Goal: Information Seeking & Learning: Learn about a topic

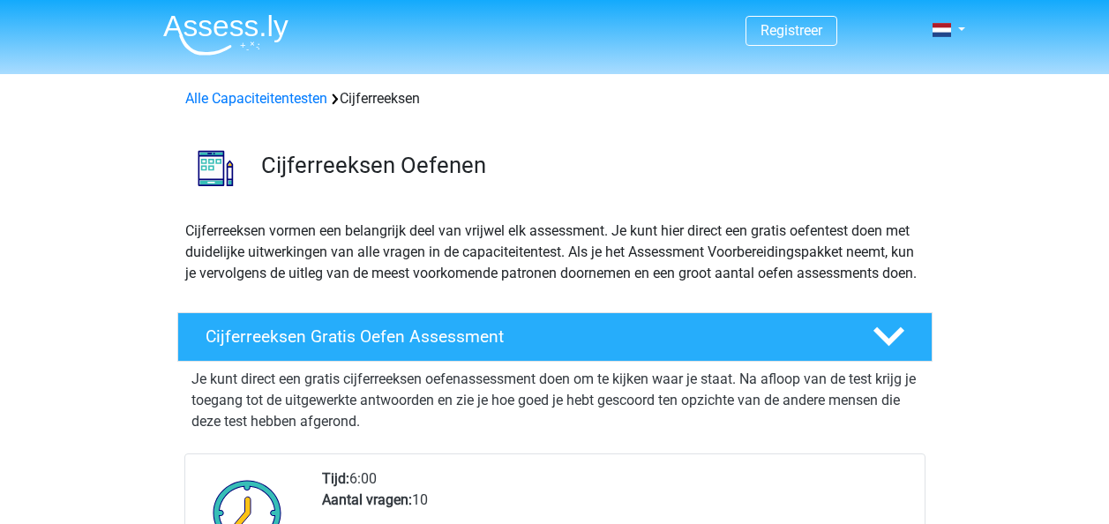
scroll to position [79, 0]
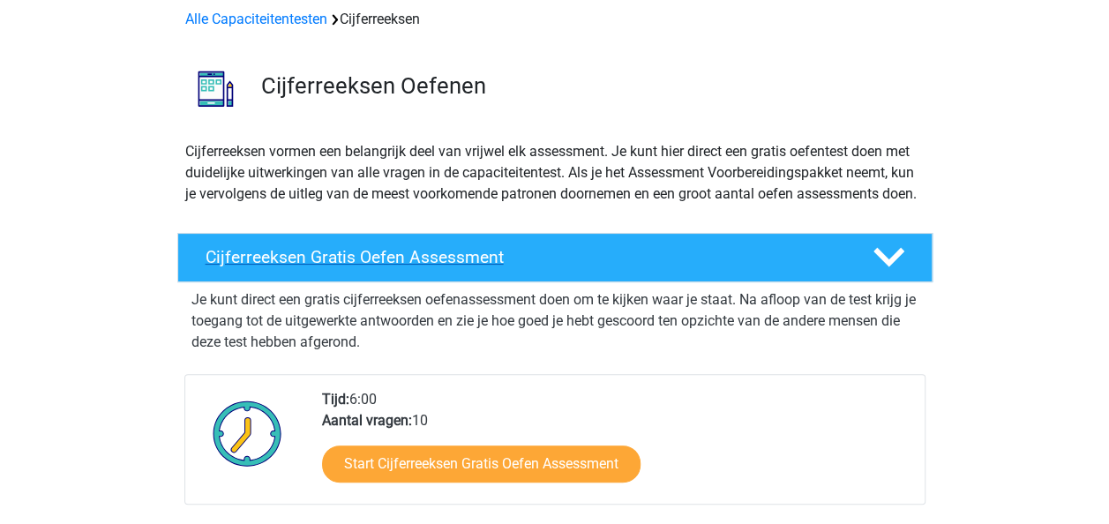
click at [548, 265] on div "Cijferreeksen Gratis Oefen Assessment" at bounding box center [554, 257] width 755 height 49
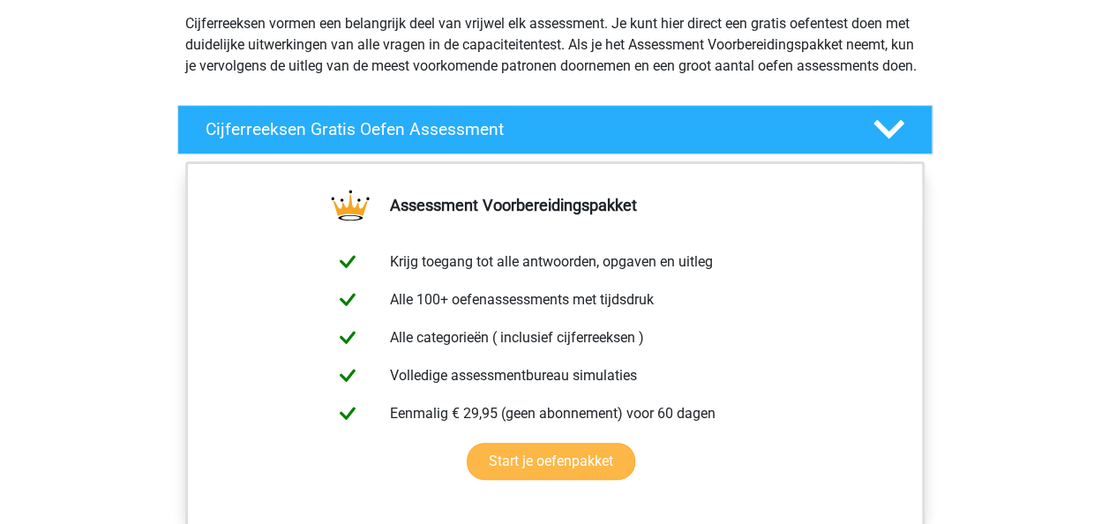
scroll to position [204, 0]
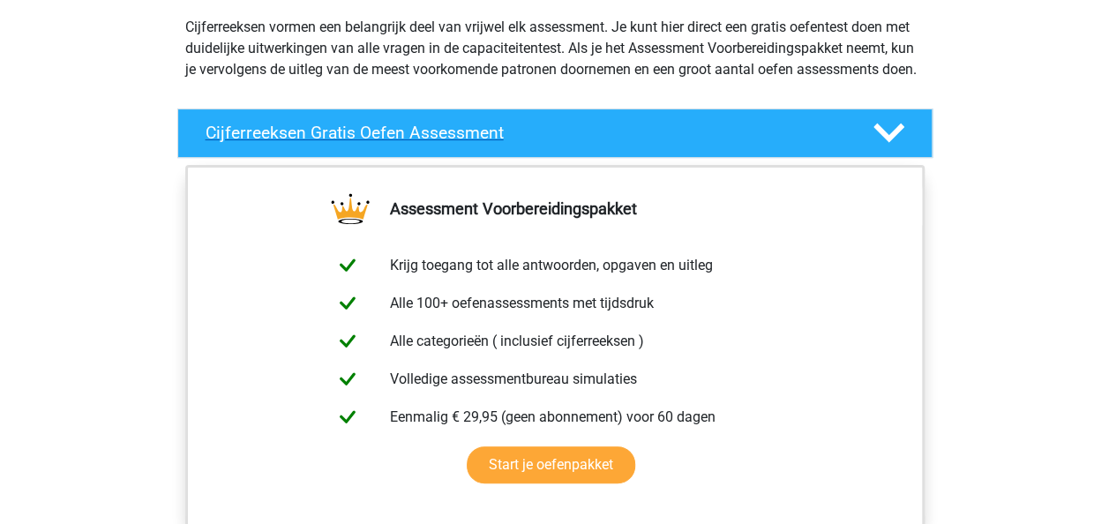
click at [497, 143] on h4 "Cijferreeksen Gratis Oefen Assessment" at bounding box center [524, 133] width 639 height 20
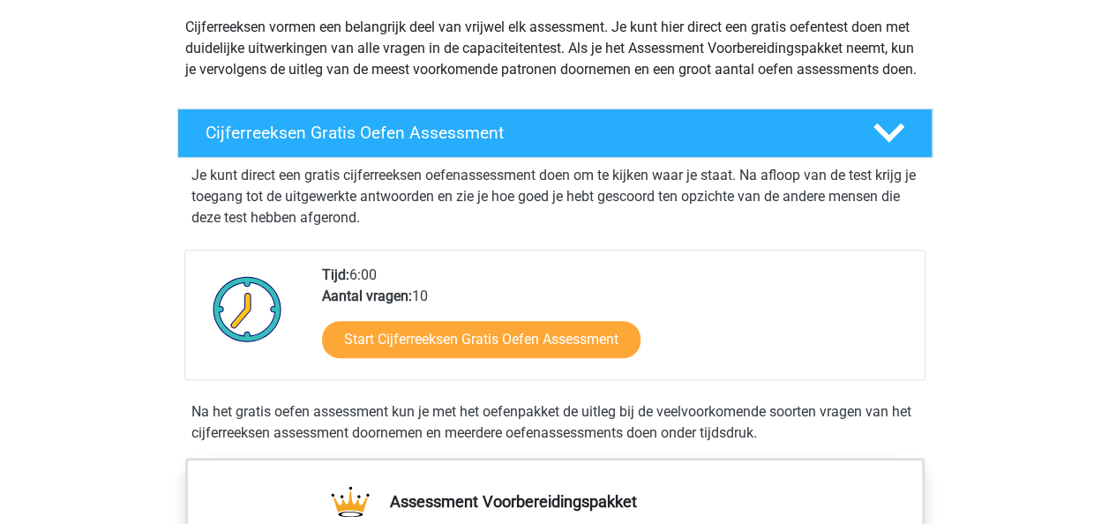
scroll to position [273, 0]
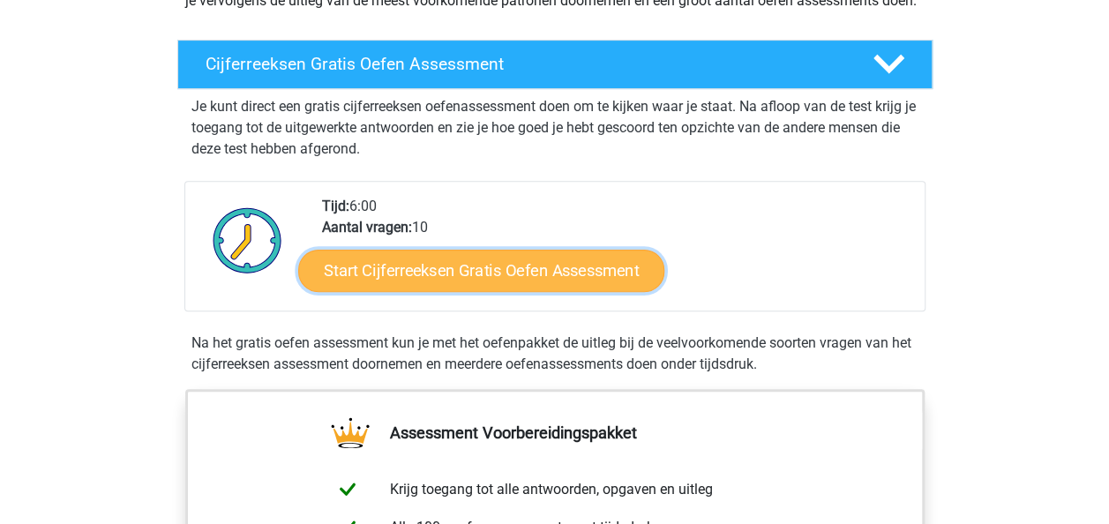
click at [575, 291] on link "Start Cijferreeksen Gratis Oefen Assessment" at bounding box center [481, 270] width 366 height 42
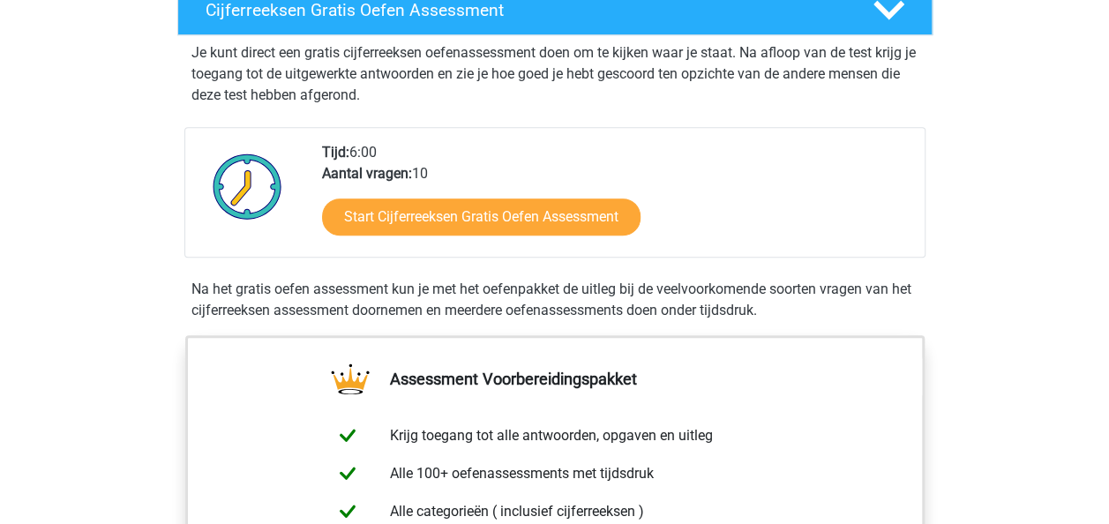
scroll to position [376, 0]
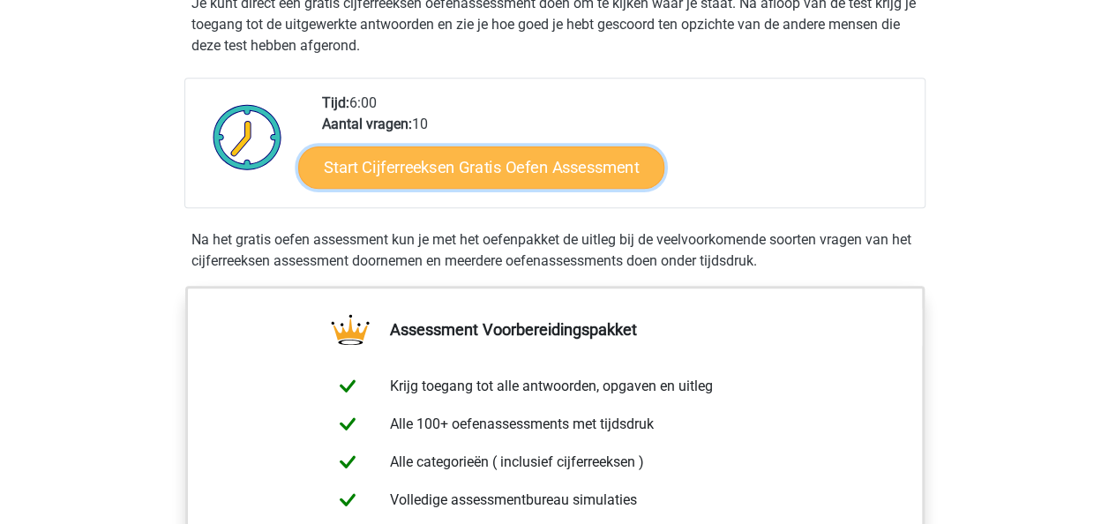
click at [366, 185] on link "Start Cijferreeksen Gratis Oefen Assessment" at bounding box center [481, 167] width 366 height 42
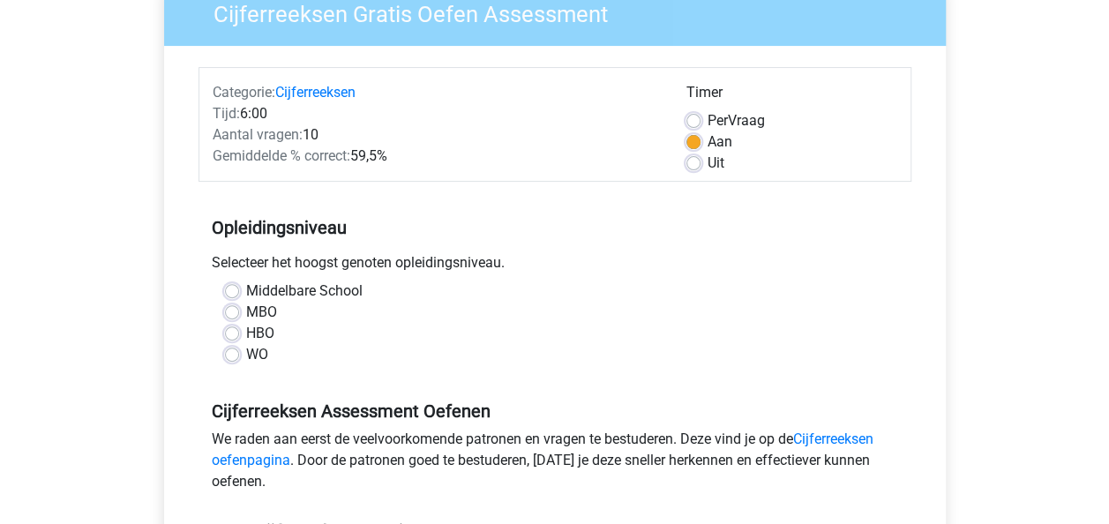
scroll to position [210, 0]
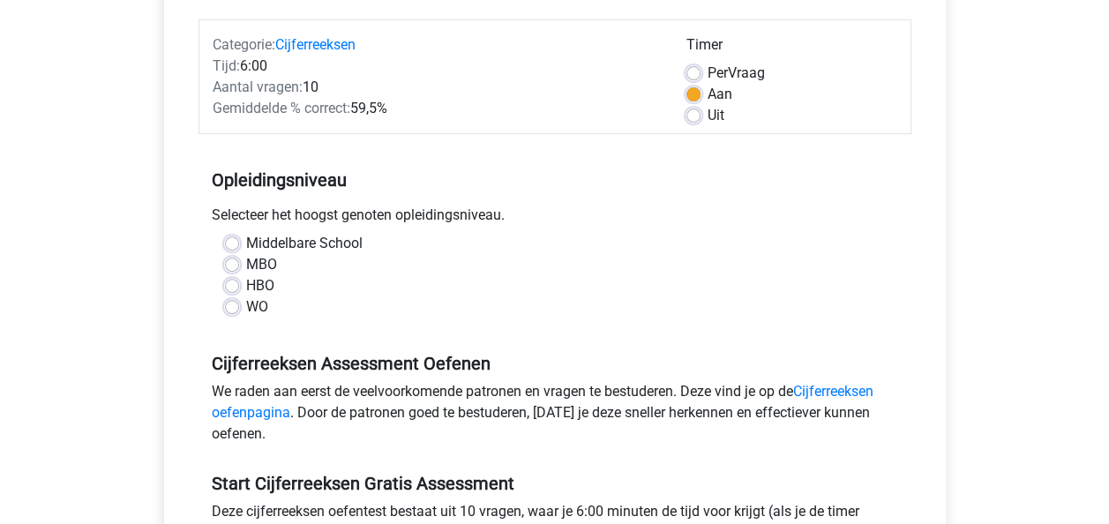
click at [246, 304] on label "WO" at bounding box center [257, 306] width 22 height 21
click at [233, 304] on input "WO" at bounding box center [232, 305] width 14 height 18
radio input "true"
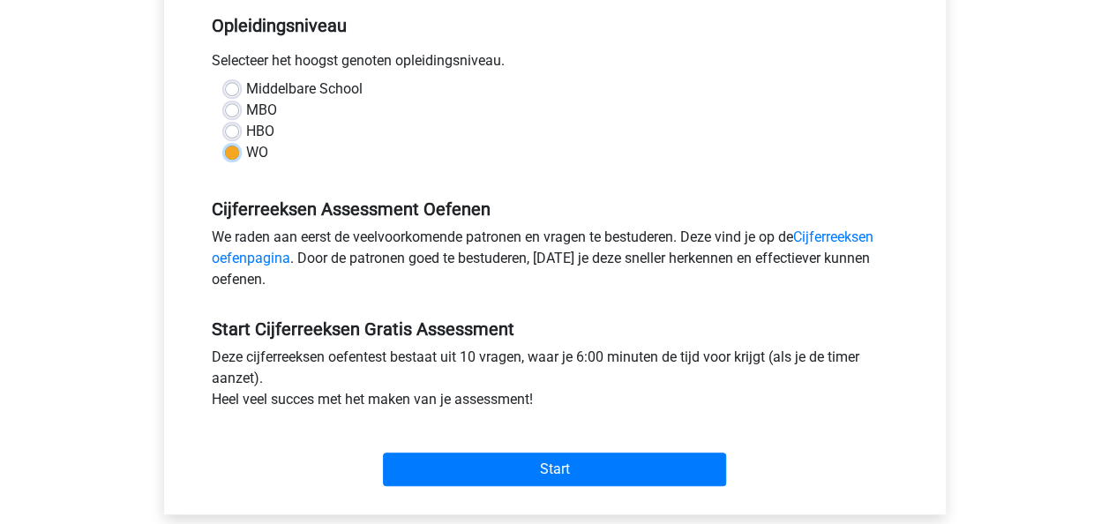
scroll to position [395, 0]
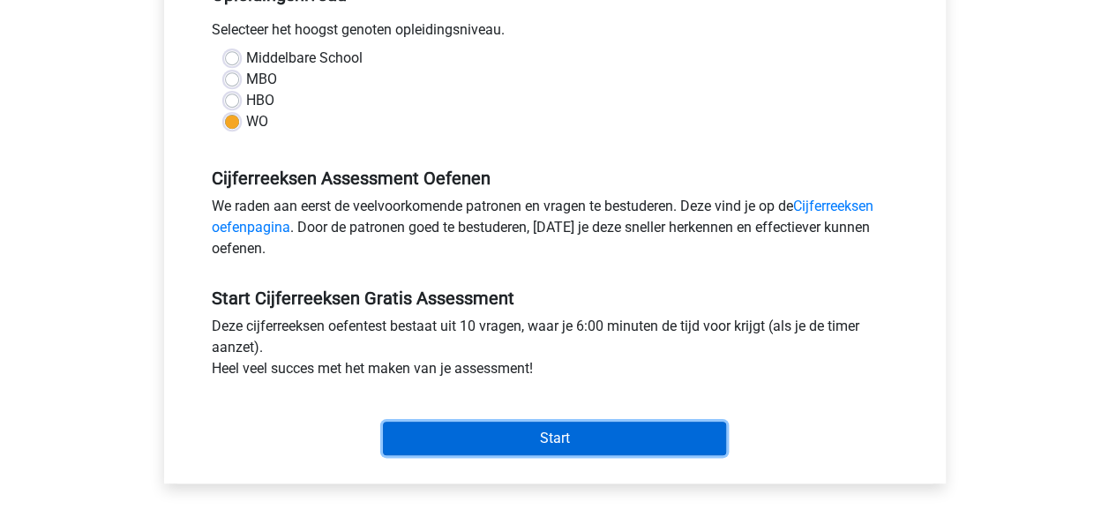
click at [404, 435] on input "Start" at bounding box center [554, 439] width 343 height 34
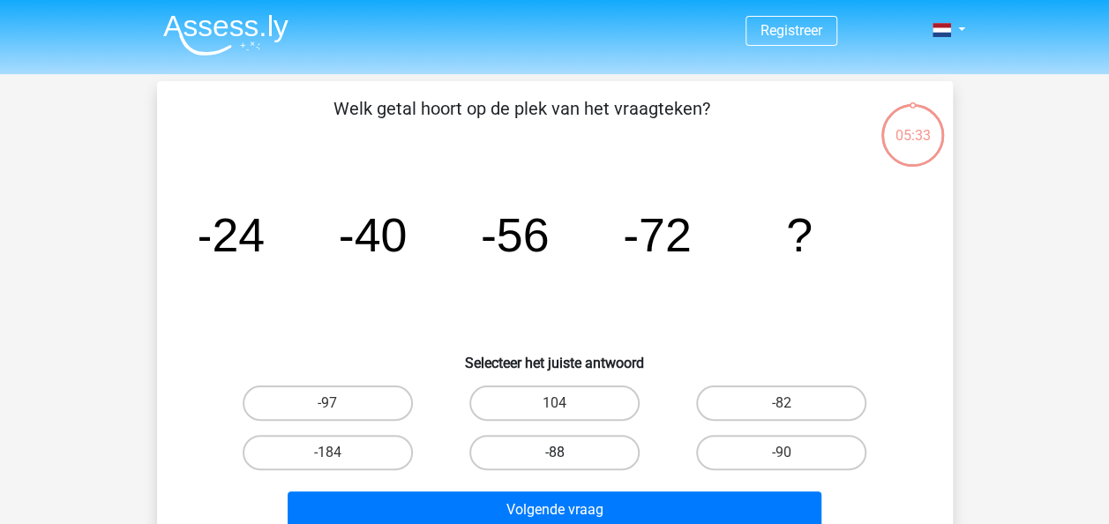
click at [540, 450] on label "-88" at bounding box center [554, 452] width 170 height 35
click at [554, 452] on input "-88" at bounding box center [559, 457] width 11 height 11
radio input "true"
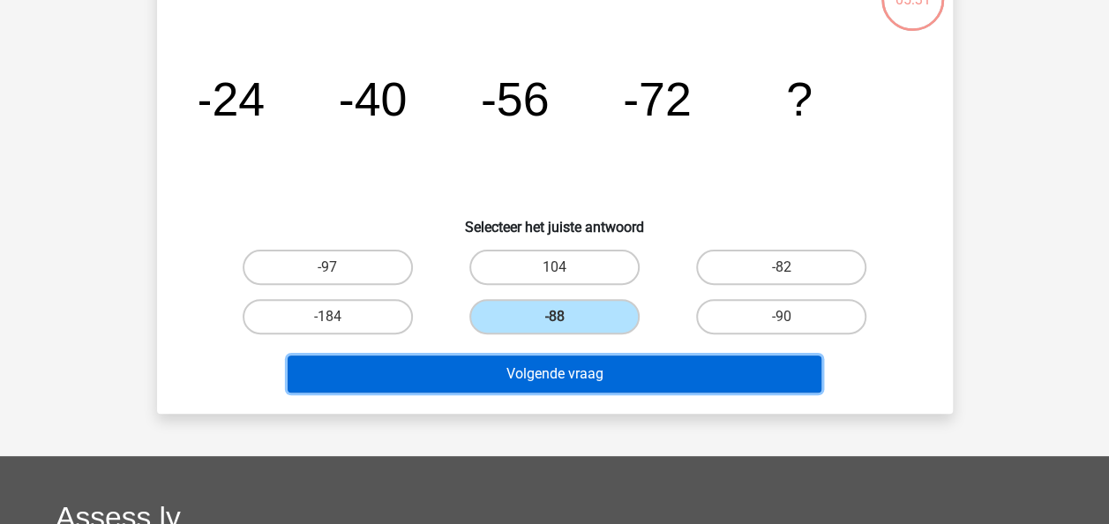
click at [522, 367] on button "Volgende vraag" at bounding box center [555, 373] width 534 height 37
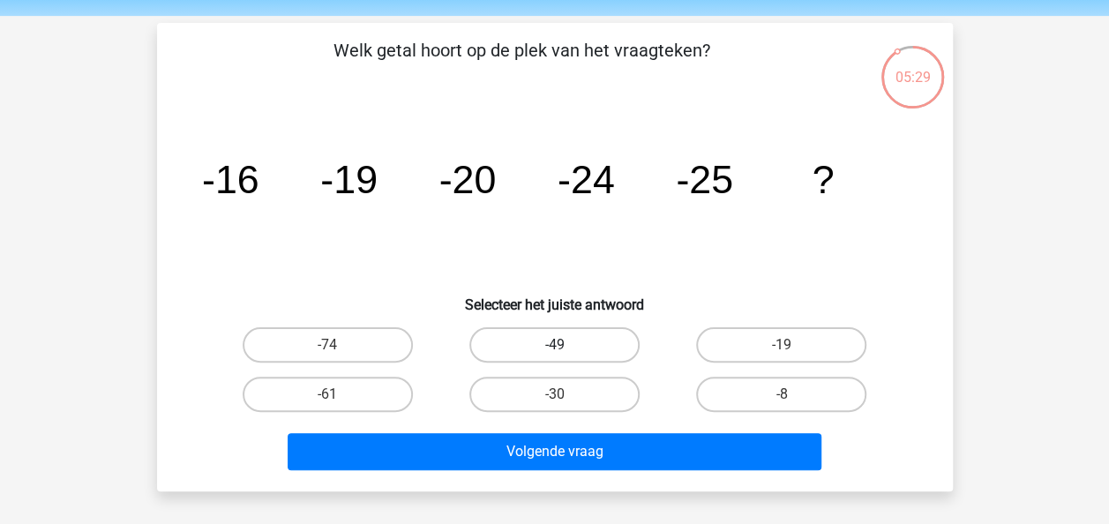
scroll to position [57, 0]
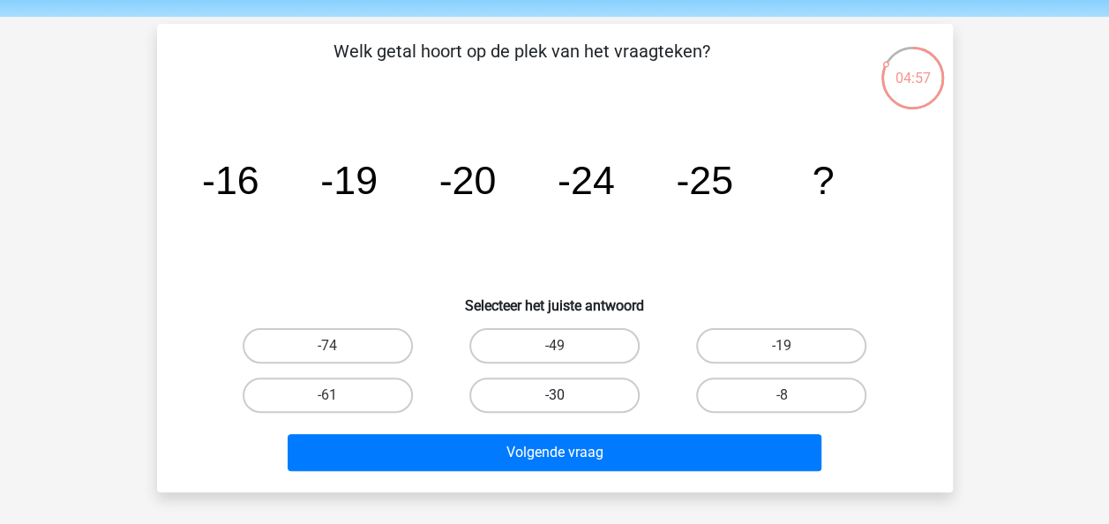
click at [515, 393] on label "-30" at bounding box center [554, 394] width 170 height 35
click at [554, 395] on input "-30" at bounding box center [559, 400] width 11 height 11
radio input "true"
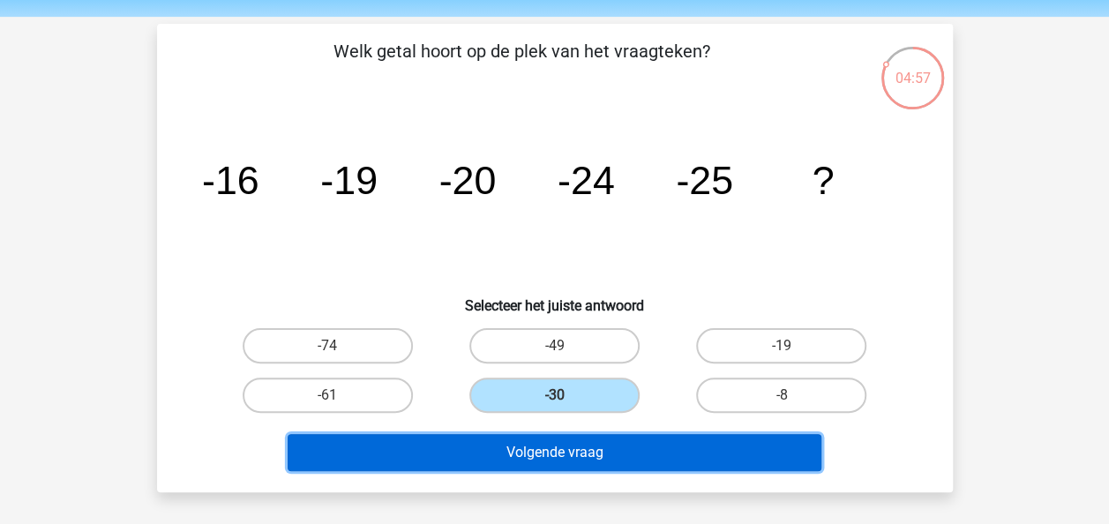
click at [559, 462] on button "Volgende vraag" at bounding box center [555, 452] width 534 height 37
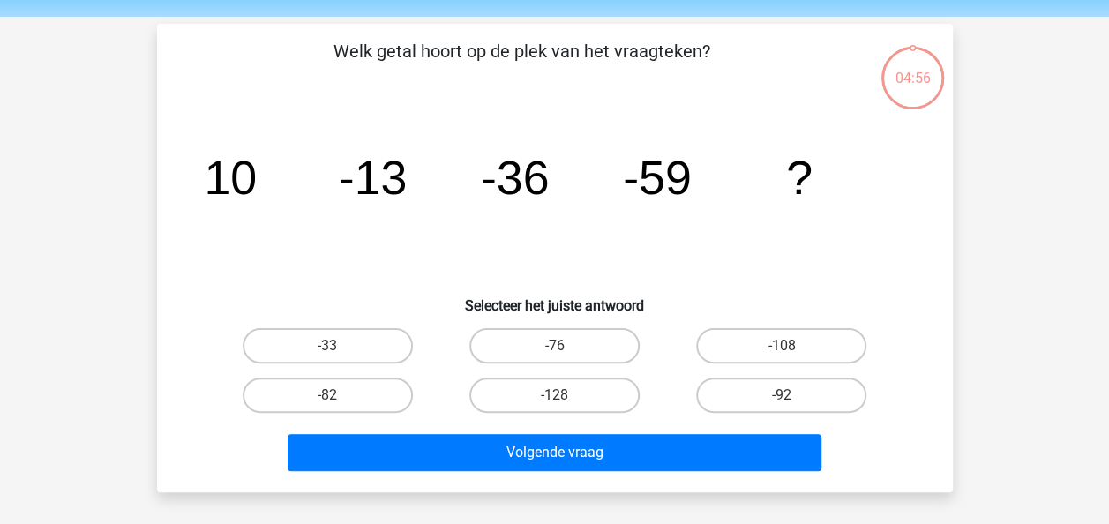
scroll to position [81, 0]
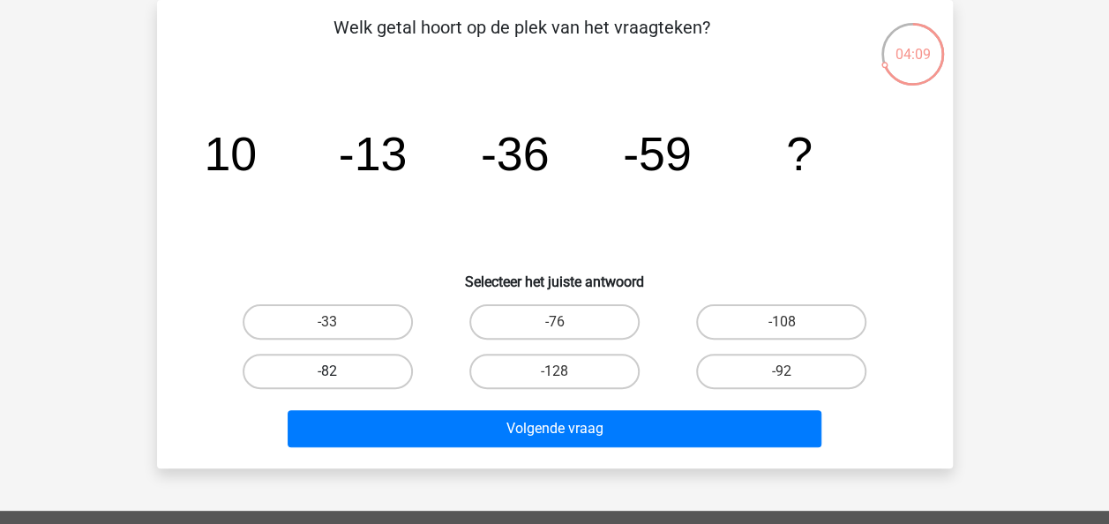
click at [389, 367] on label "-82" at bounding box center [328, 371] width 170 height 35
click at [339, 371] on input "-82" at bounding box center [332, 376] width 11 height 11
radio input "true"
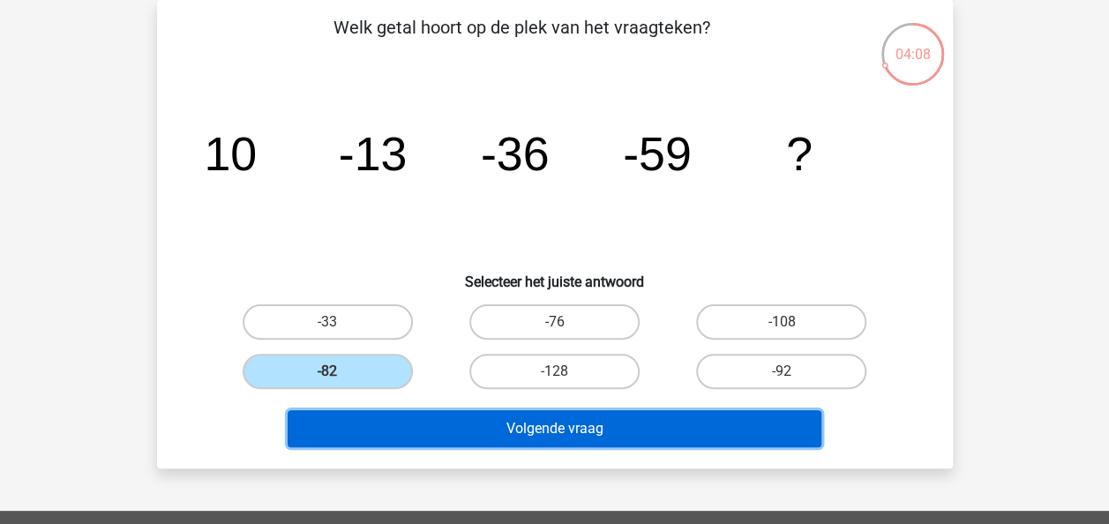
click at [453, 415] on button "Volgende vraag" at bounding box center [555, 428] width 534 height 37
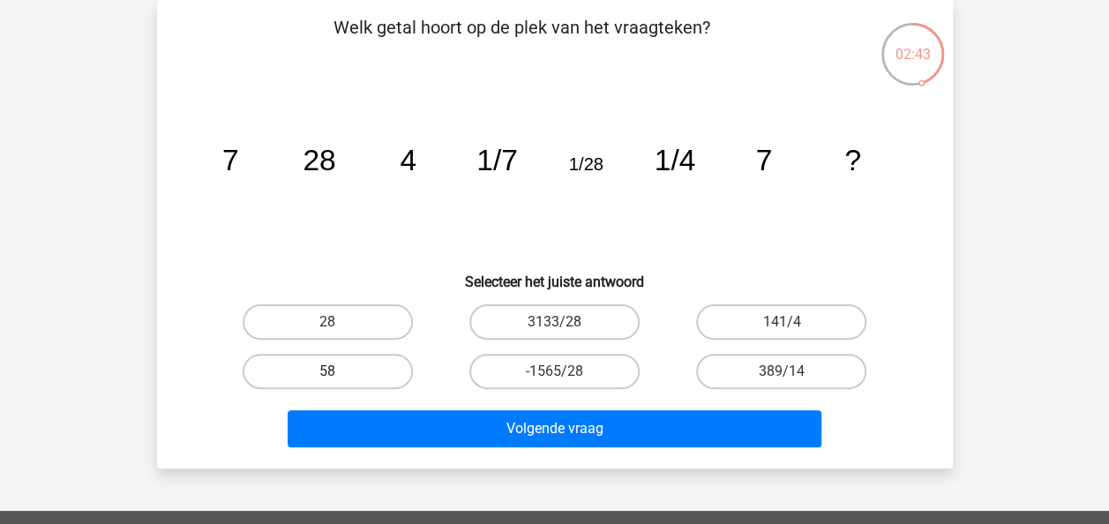
click at [349, 370] on label "58" at bounding box center [328, 371] width 170 height 35
click at [339, 371] on input "58" at bounding box center [332, 376] width 11 height 11
radio input "true"
click at [319, 323] on label "28" at bounding box center [328, 321] width 170 height 35
click at [327, 323] on input "28" at bounding box center [332, 327] width 11 height 11
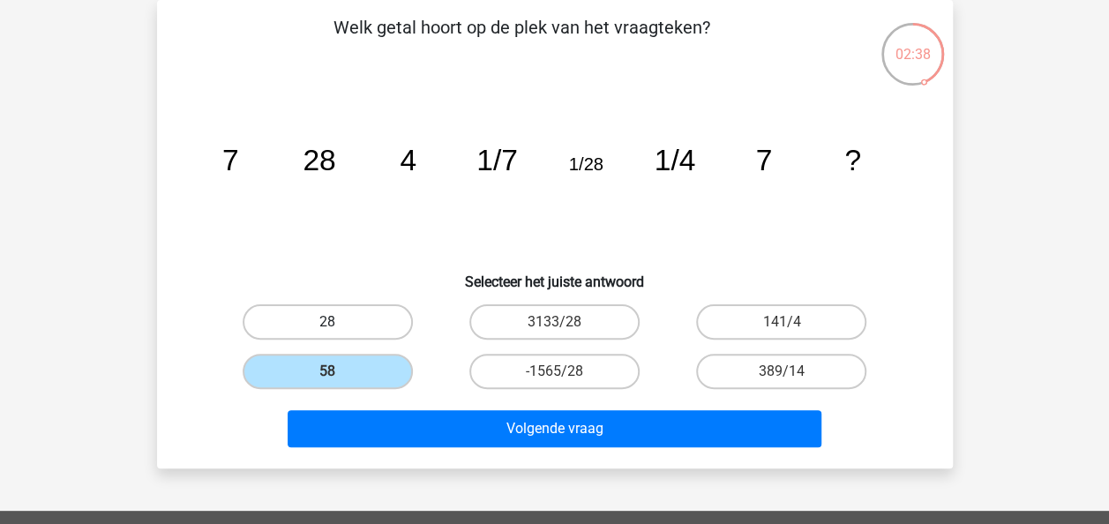
radio input "true"
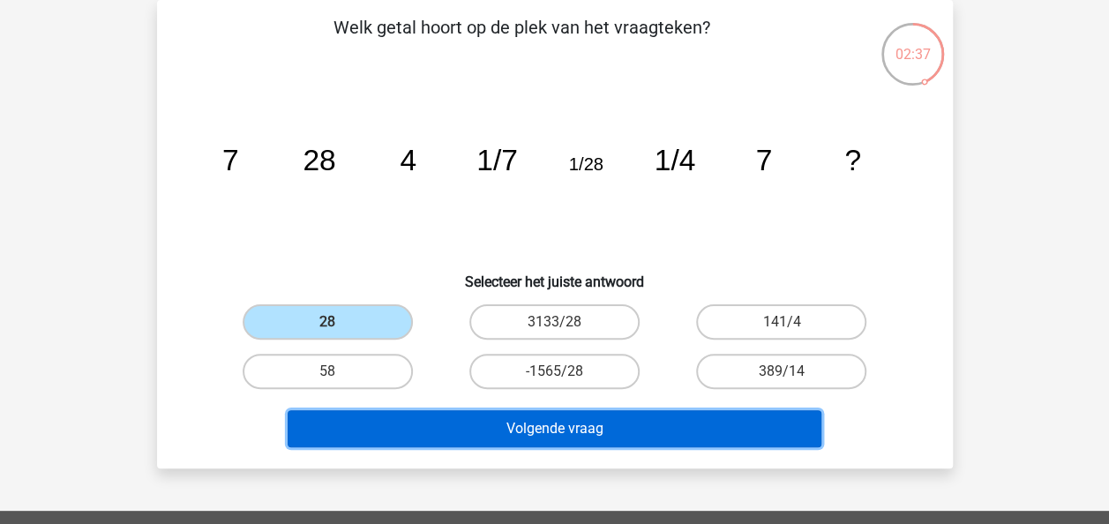
click at [422, 422] on button "Volgende vraag" at bounding box center [555, 428] width 534 height 37
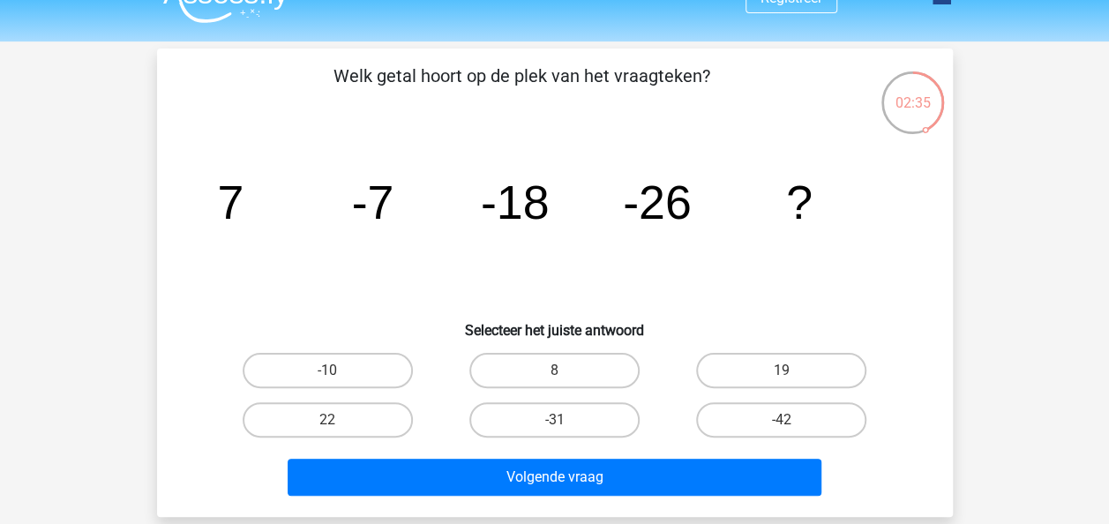
scroll to position [32, 0]
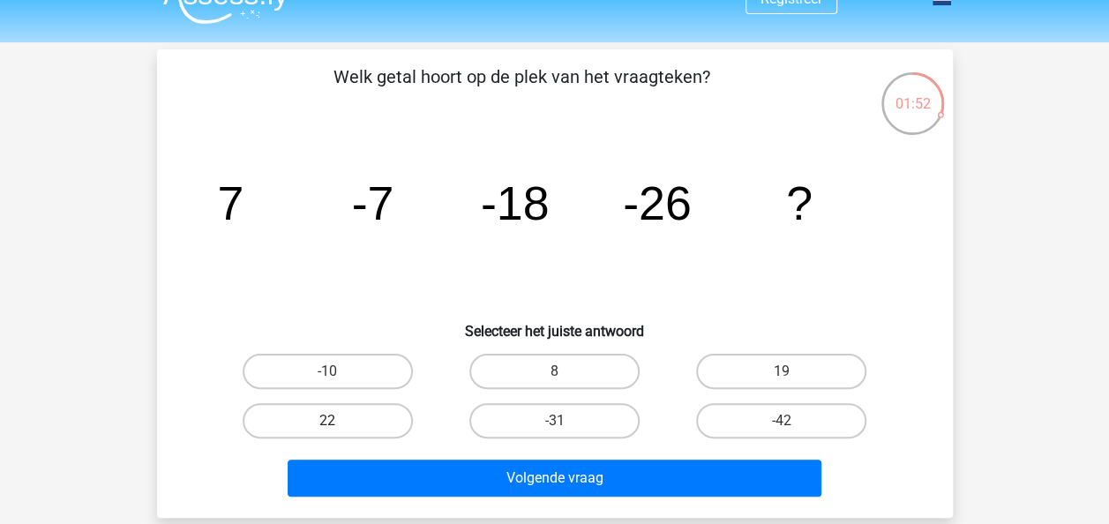
click at [372, 430] on label "22" at bounding box center [328, 420] width 170 height 35
click at [339, 430] on input "22" at bounding box center [332, 426] width 11 height 11
radio input "true"
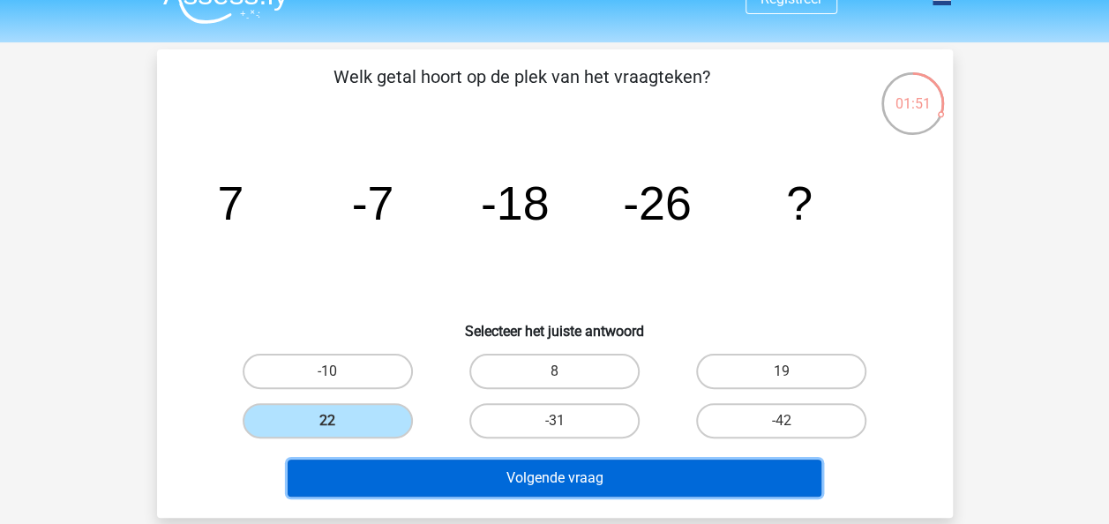
click at [450, 471] on button "Volgende vraag" at bounding box center [555, 477] width 534 height 37
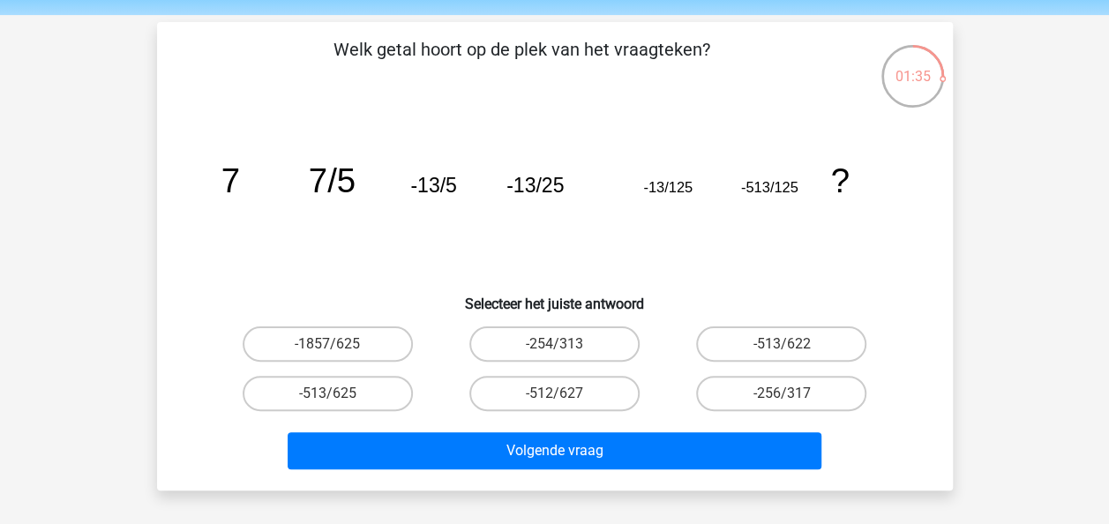
scroll to position [60, 0]
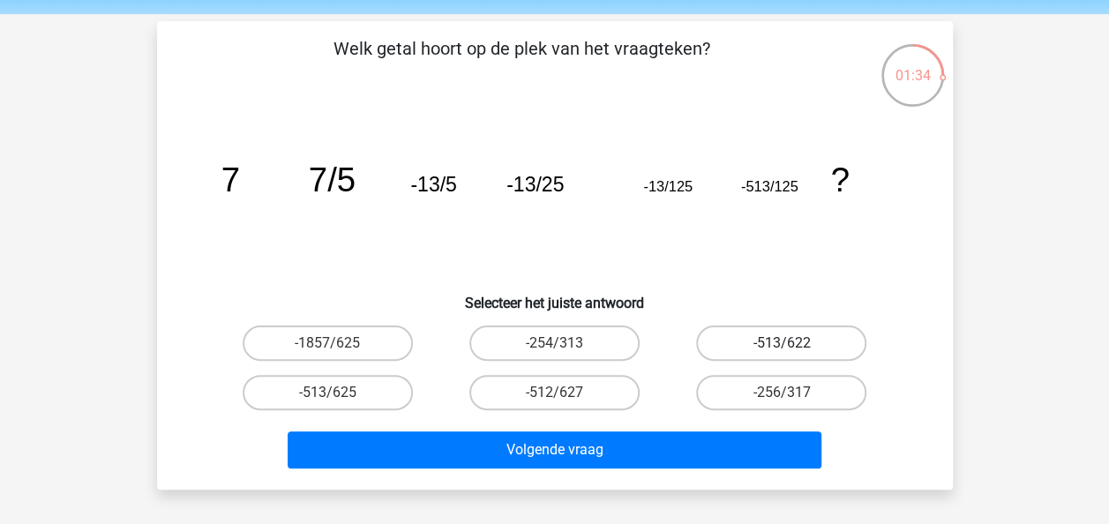
click at [730, 344] on label "-513/622" at bounding box center [781, 342] width 170 height 35
click at [781, 344] on input "-513/622" at bounding box center [786, 348] width 11 height 11
radio input "true"
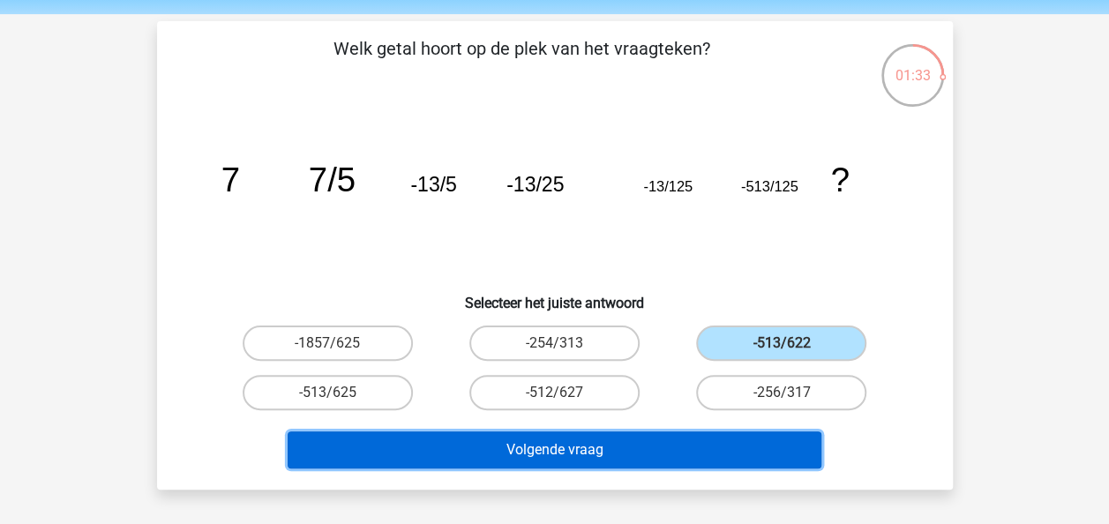
click at [728, 438] on button "Volgende vraag" at bounding box center [555, 449] width 534 height 37
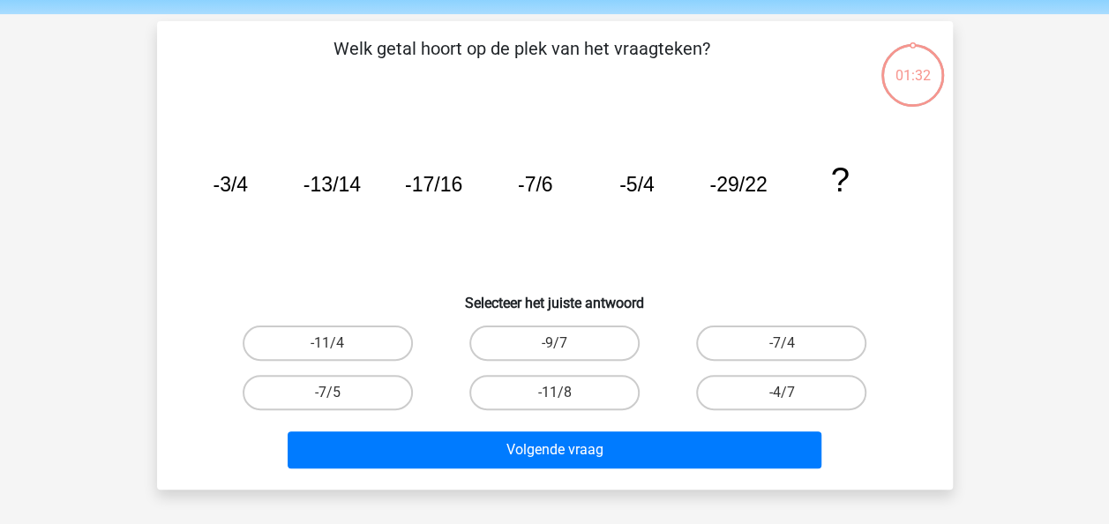
scroll to position [81, 0]
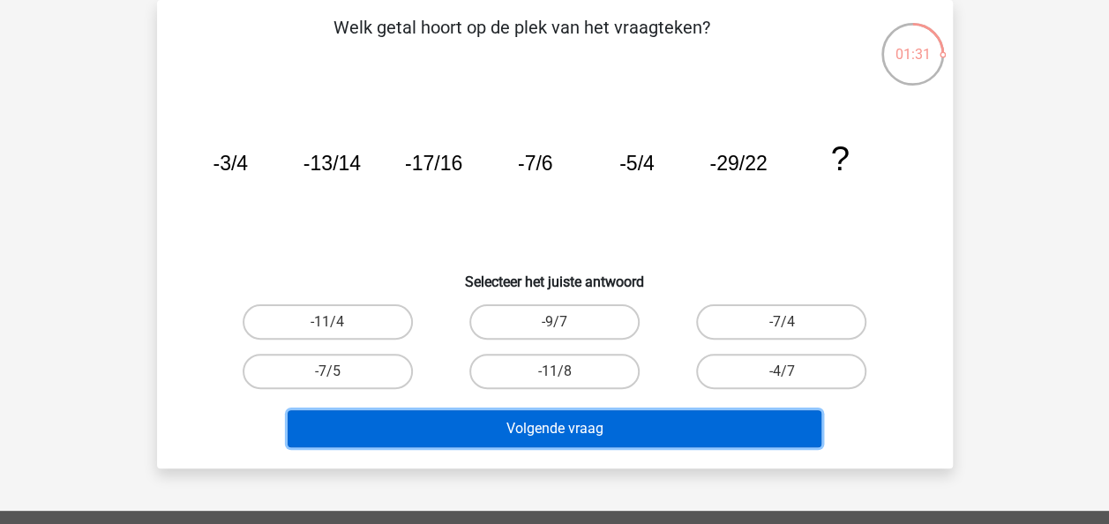
click at [677, 437] on button "Volgende vraag" at bounding box center [555, 428] width 534 height 37
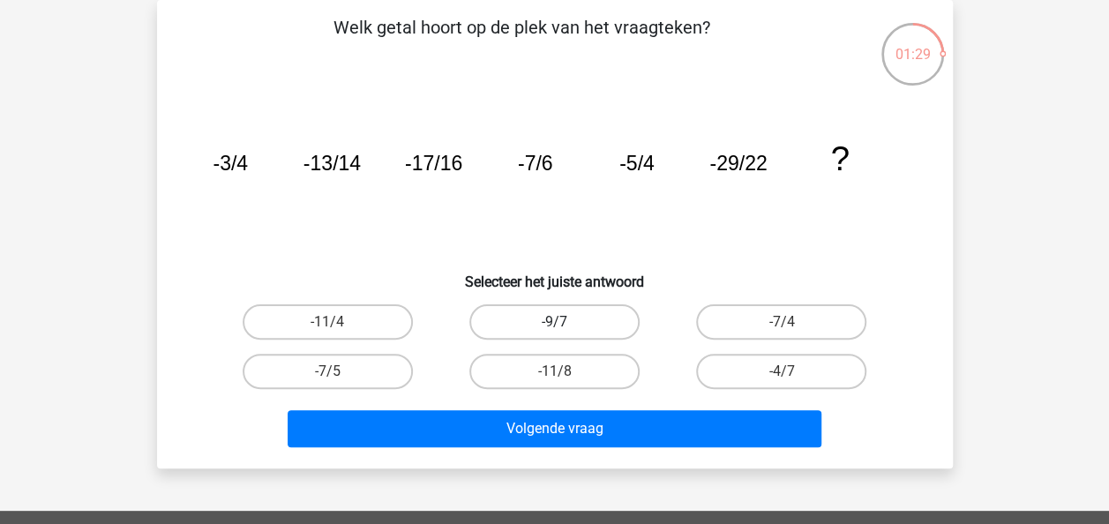
click at [488, 308] on label "-9/7" at bounding box center [554, 321] width 170 height 35
click at [554, 322] on input "-9/7" at bounding box center [559, 327] width 11 height 11
radio input "true"
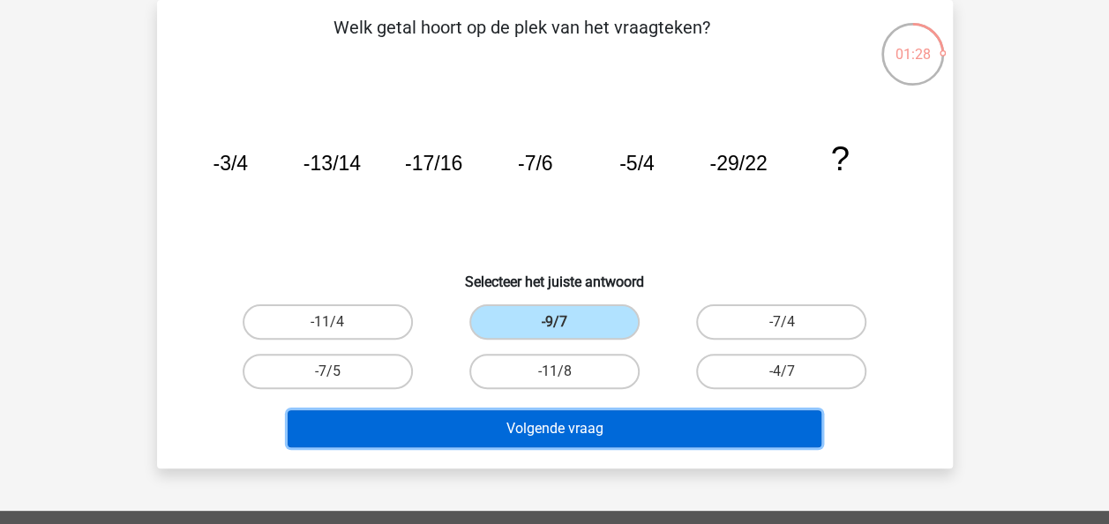
click at [557, 410] on button "Volgende vraag" at bounding box center [555, 428] width 534 height 37
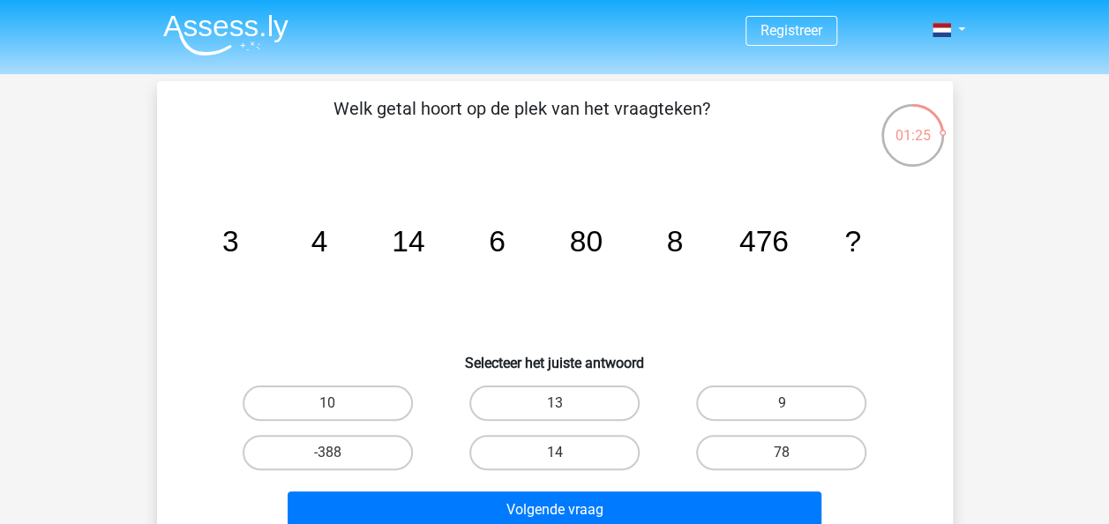
scroll to position [116, 0]
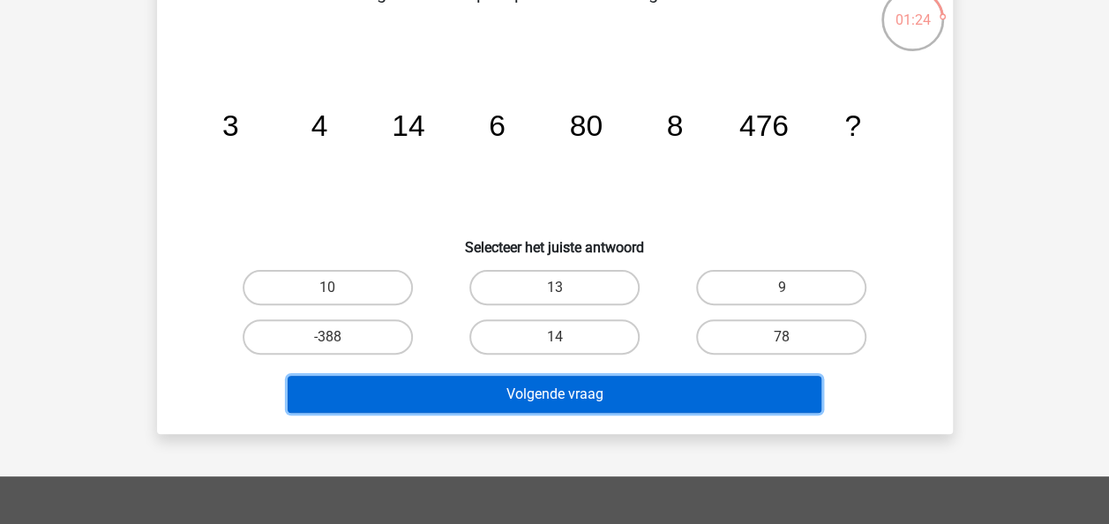
click at [595, 386] on button "Volgende vraag" at bounding box center [555, 394] width 534 height 37
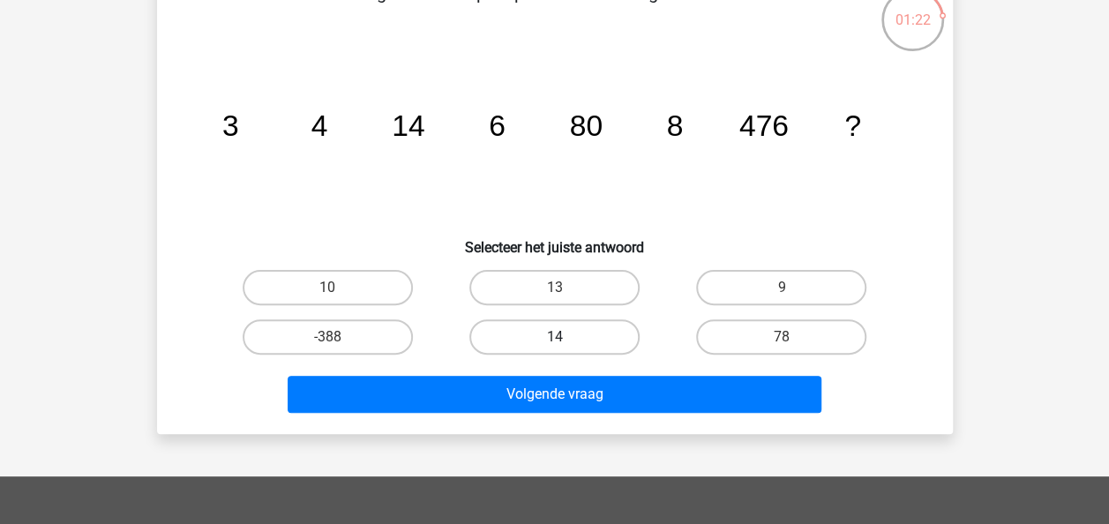
drag, startPoint x: 586, startPoint y: 309, endPoint x: 600, endPoint y: 325, distance: 21.9
click at [600, 325] on div "10 13 9 -388 14" at bounding box center [554, 312] width 681 height 99
click at [600, 325] on label "14" at bounding box center [554, 336] width 170 height 35
click at [565, 337] on input "14" at bounding box center [559, 342] width 11 height 11
radio input "true"
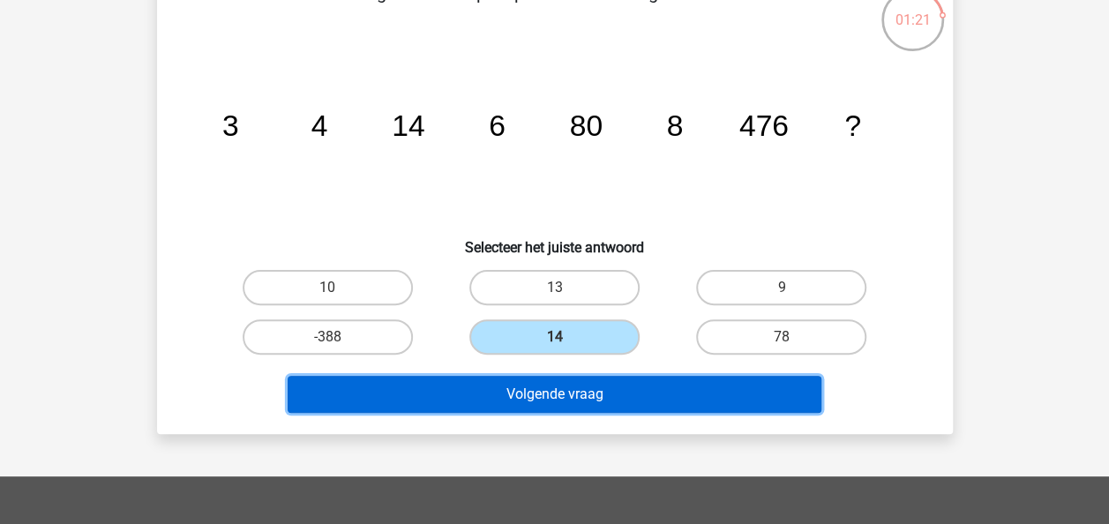
click at [615, 376] on button "Volgende vraag" at bounding box center [555, 394] width 534 height 37
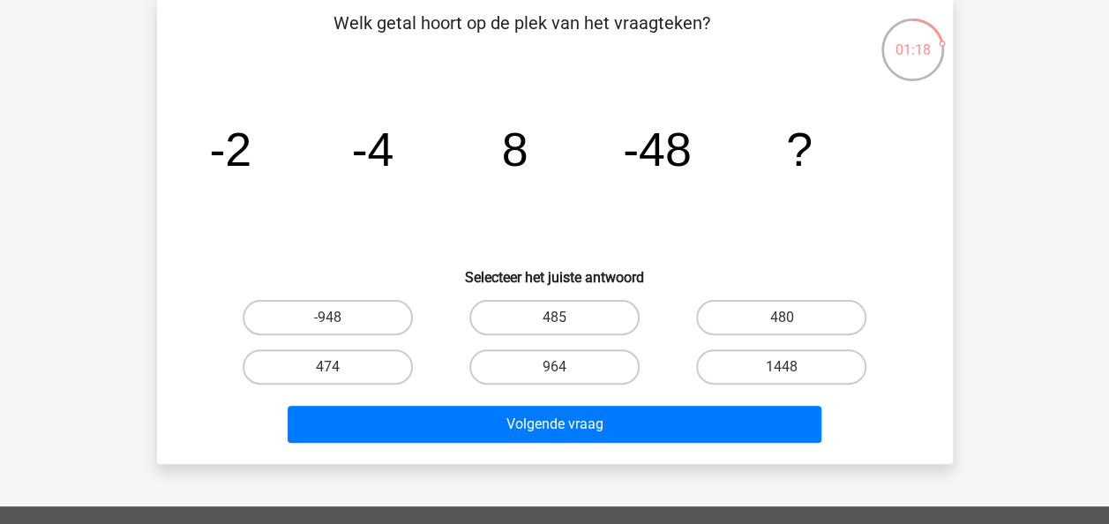
scroll to position [85, 0]
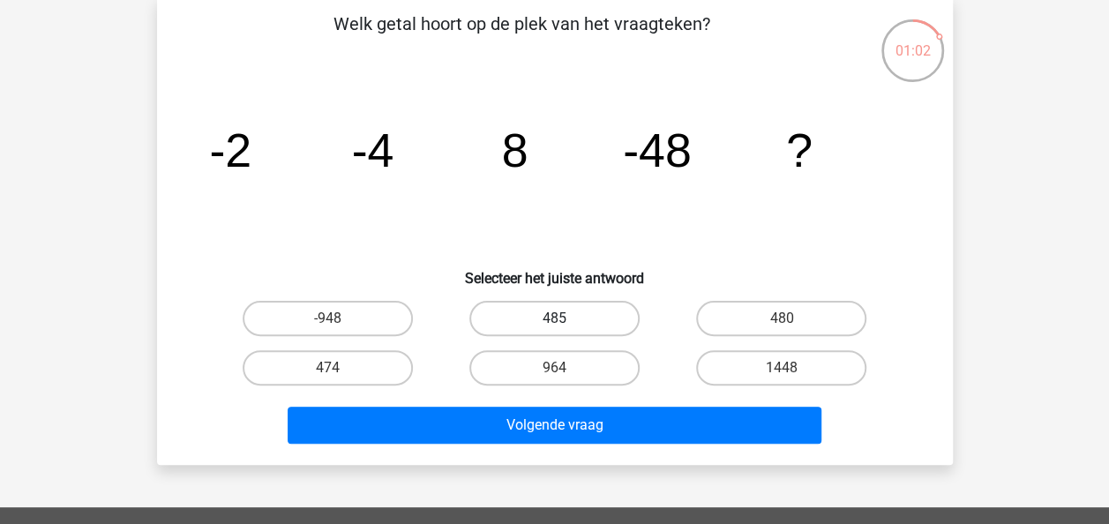
click at [591, 309] on label "485" at bounding box center [554, 318] width 170 height 35
click at [565, 318] on input "485" at bounding box center [559, 323] width 11 height 11
radio input "true"
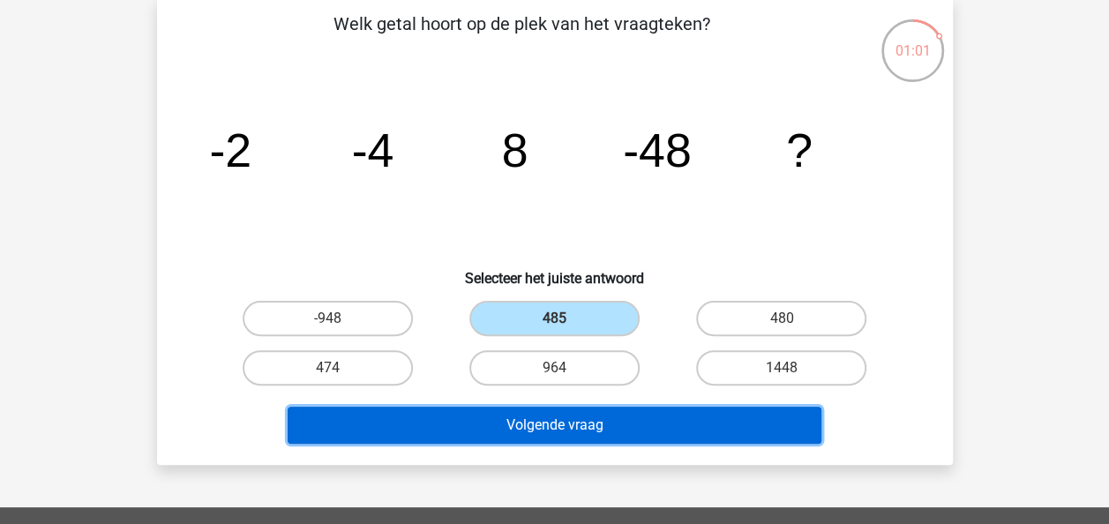
click at [615, 430] on button "Volgende vraag" at bounding box center [555, 425] width 534 height 37
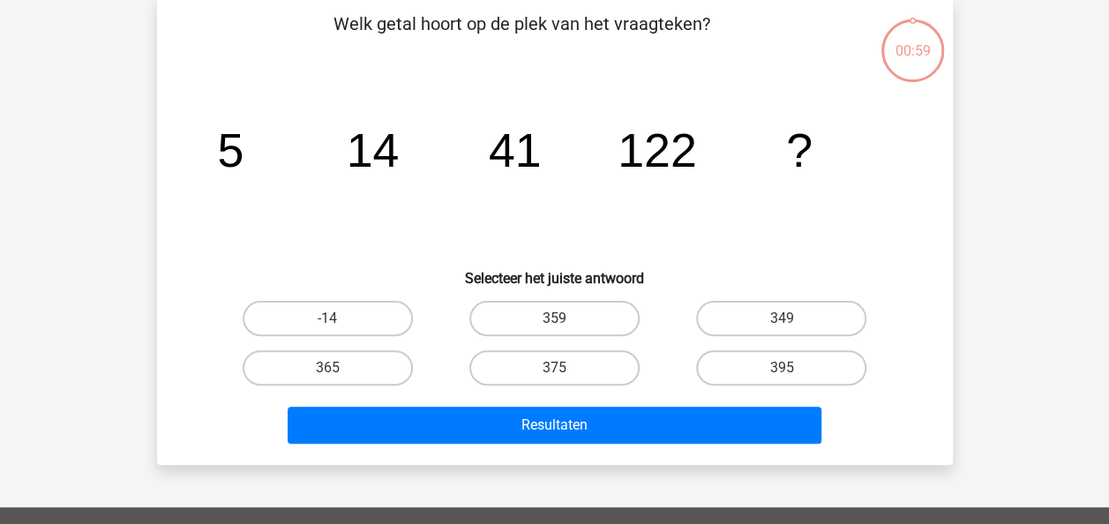
scroll to position [81, 0]
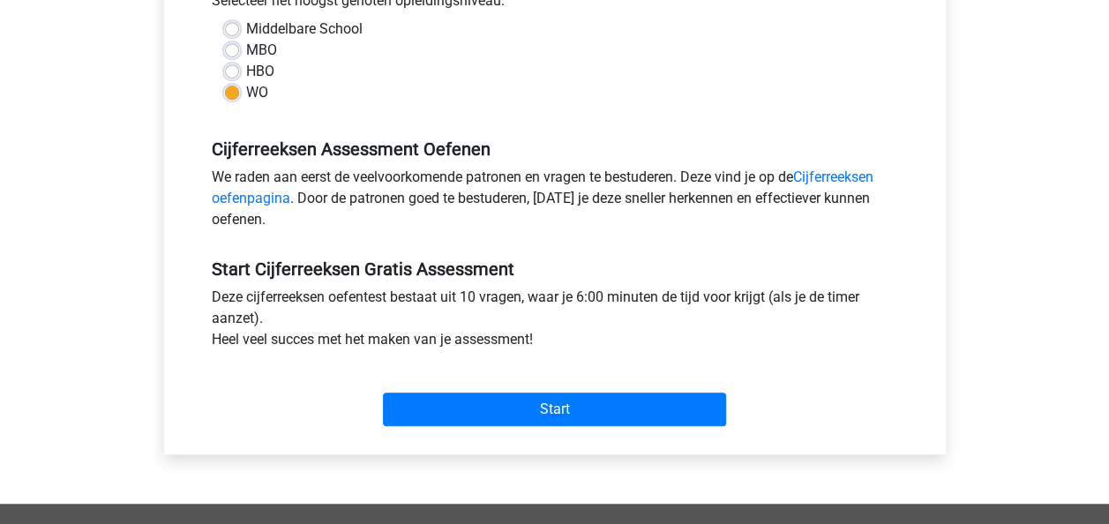
scroll to position [425, 0]
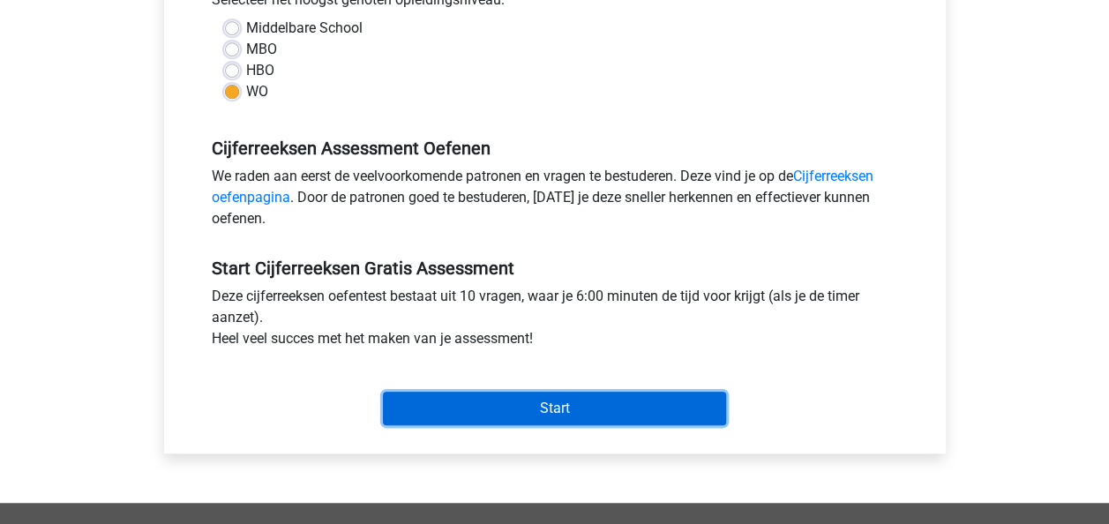
click at [424, 411] on input "Start" at bounding box center [554, 409] width 343 height 34
